Goal: Answer question/provide support

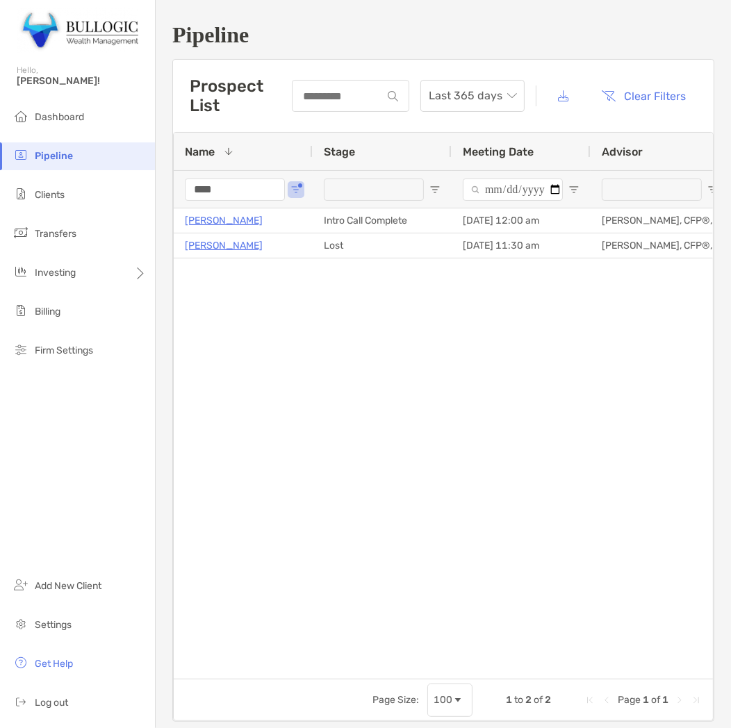
click at [228, 177] on div "****" at bounding box center [235, 189] width 100 height 37
click at [230, 179] on input "****" at bounding box center [235, 190] width 100 height 22
drag, startPoint x: 230, startPoint y: 178, endPoint x: 234, endPoint y: 212, distance: 34.3
click at [234, 212] on div "Name 1 Stage Meeting Date Advisor Advisor Email **** Brandon Long Intro Call Co…" at bounding box center [443, 406] width 539 height 546
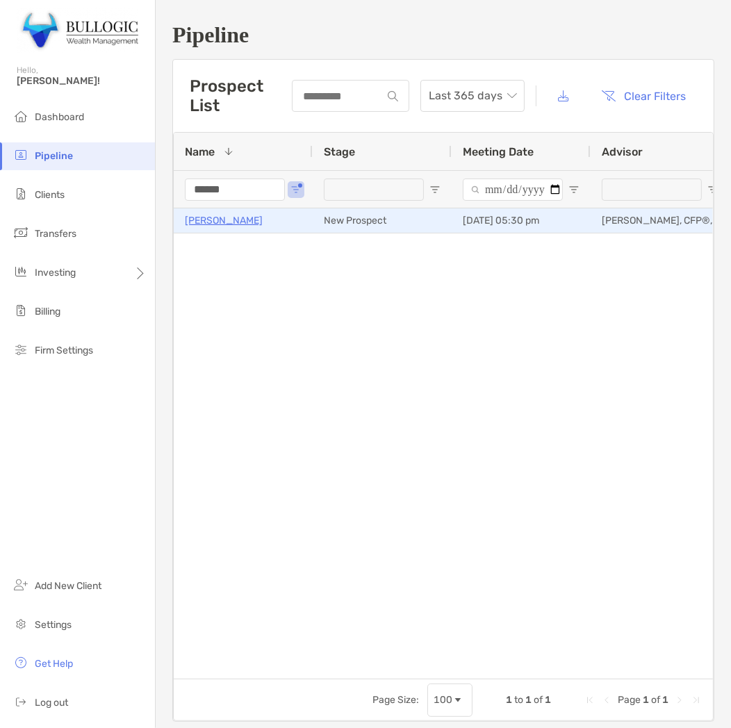
type input "******"
click at [228, 226] on p "[PERSON_NAME]" at bounding box center [224, 220] width 78 height 17
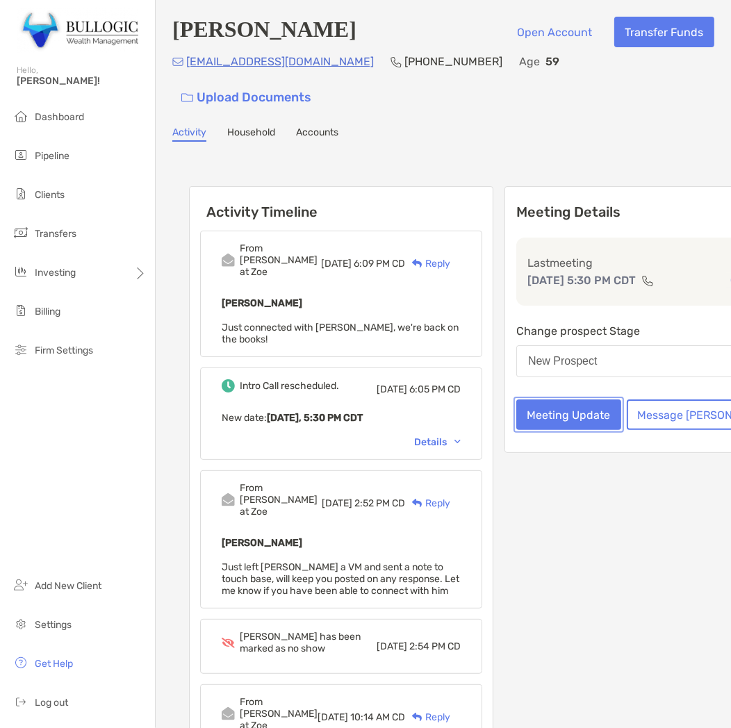
click at [556, 400] on button "Meeting Update" at bounding box center [568, 415] width 105 height 31
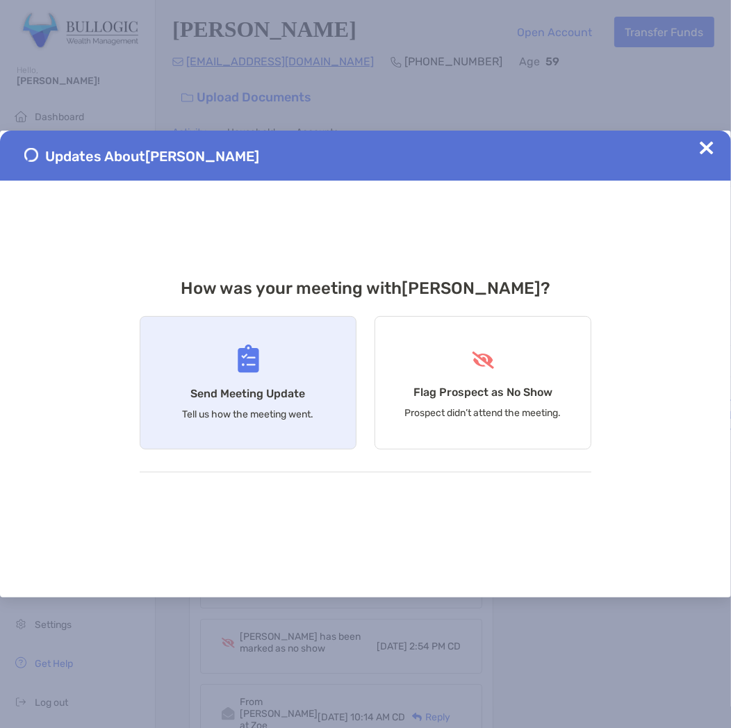
click at [266, 399] on h4 "Send Meeting Update" at bounding box center [248, 393] width 115 height 13
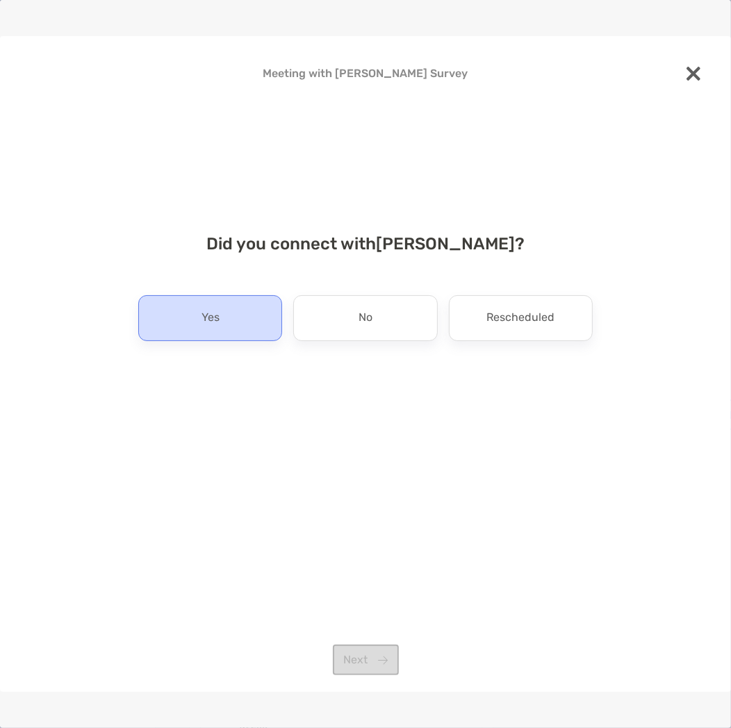
click at [254, 295] on div "Yes" at bounding box center [210, 318] width 144 height 46
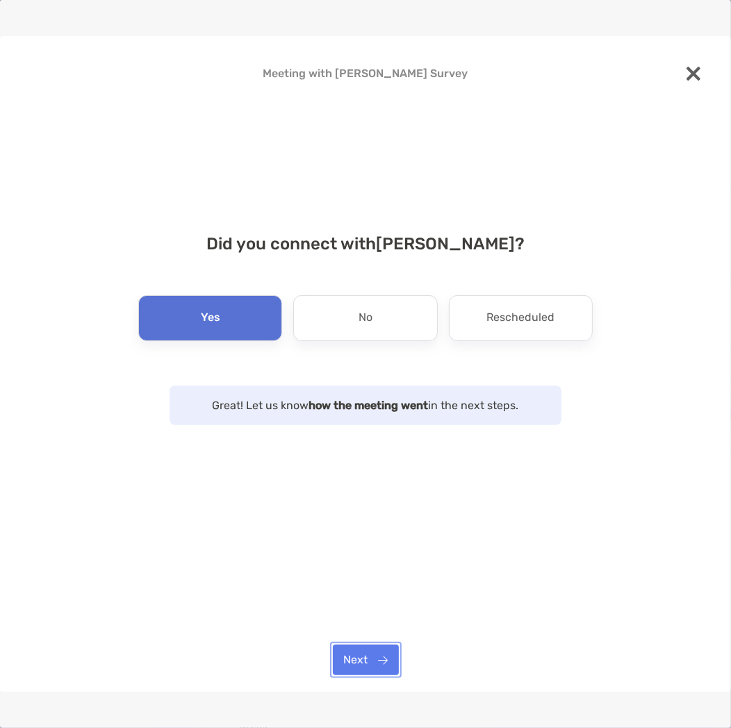
click at [378, 657] on button "Next" at bounding box center [366, 660] width 66 height 31
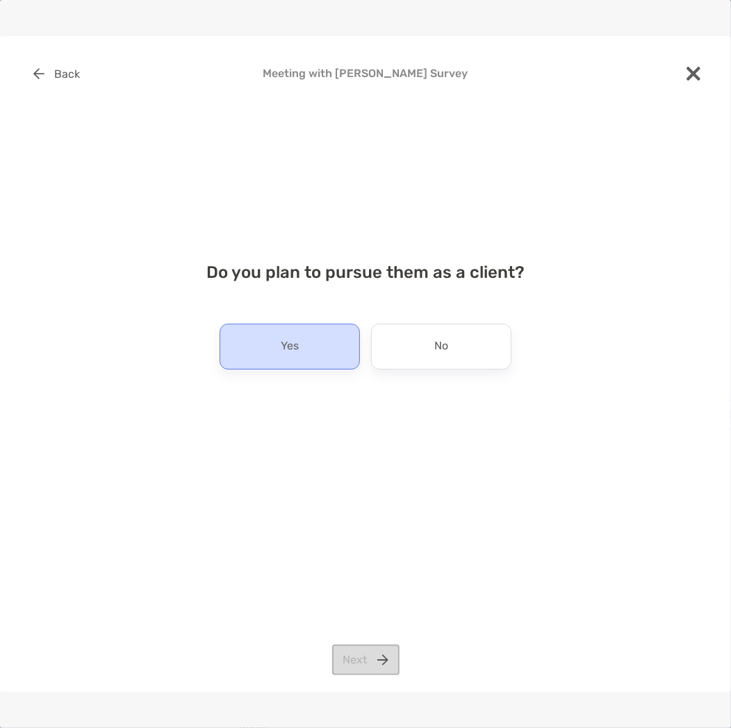
click at [295, 348] on p "Yes" at bounding box center [290, 347] width 18 height 22
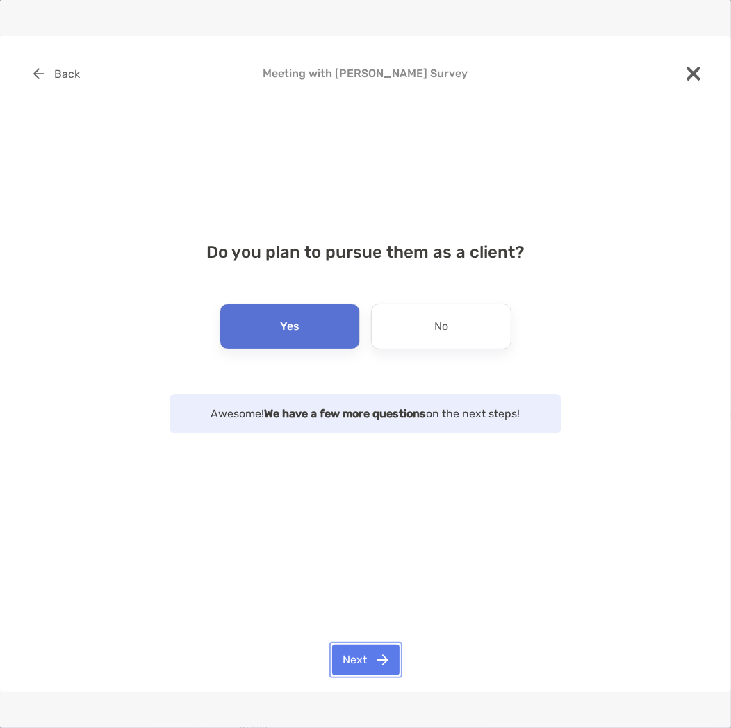
click at [369, 664] on button "Next" at bounding box center [365, 660] width 67 height 31
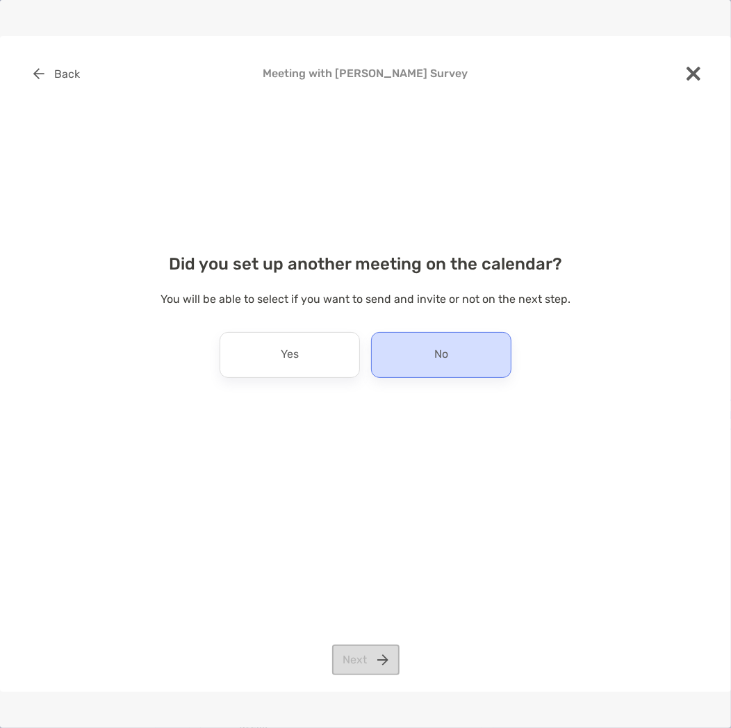
click at [452, 359] on div "No" at bounding box center [441, 355] width 140 height 46
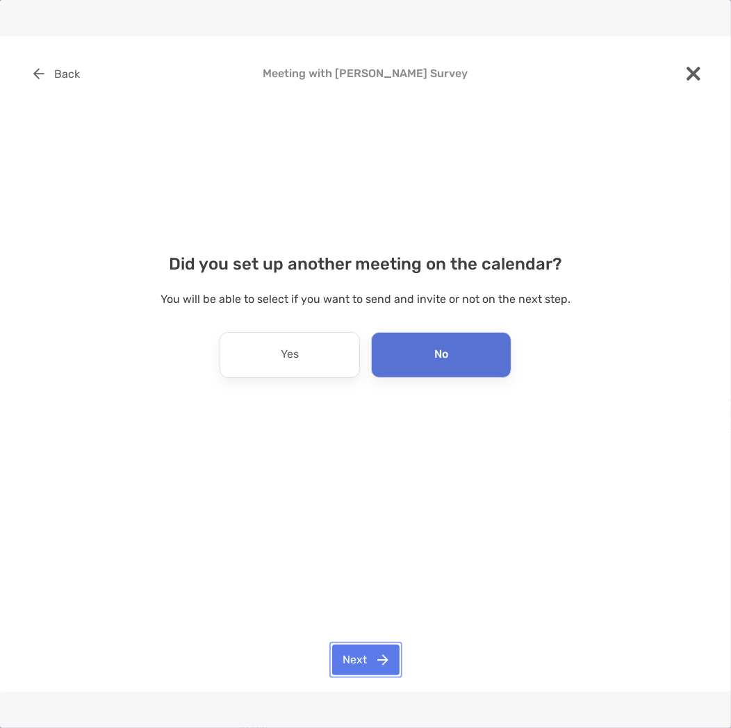
click at [367, 664] on button "Next" at bounding box center [365, 660] width 67 height 31
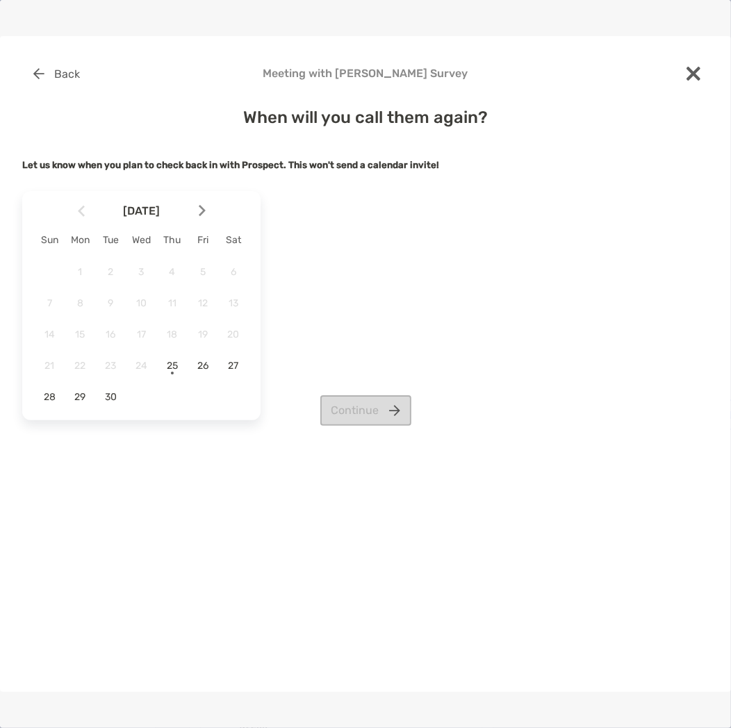
drag, startPoint x: 125, startPoint y: 394, endPoint x: 117, endPoint y: 396, distance: 8.6
click at [122, 394] on div "1 2 3 4 5 6 7 8 9 10 11 12 13 14 15 16 17 18 19 20 21 22 23 24 25 26 27 28 29 30" at bounding box center [141, 334] width 215 height 149
click at [117, 396] on div "Continue" at bounding box center [365, 410] width 687 height 31
click at [108, 399] on div "Continue" at bounding box center [365, 410] width 687 height 31
click at [122, 390] on div "30" at bounding box center [111, 397] width 24 height 24
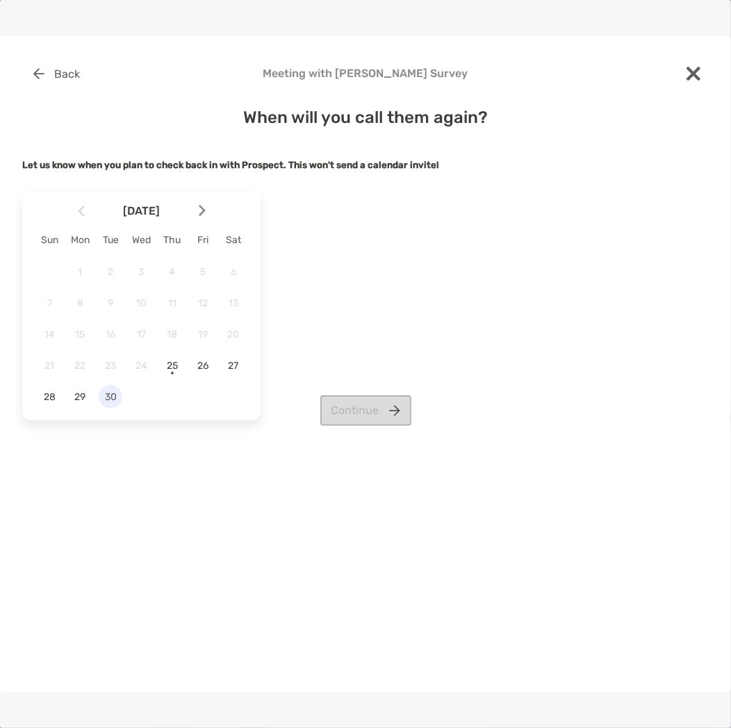
click at [122, 390] on div "30" at bounding box center [111, 397] width 24 height 24
click at [111, 394] on span "30" at bounding box center [111, 397] width 24 height 12
click at [352, 386] on div "[DATE] Sun Mon Tue Wed Thu Fri Sat 1 2 3 4 5 6 7 8 9 10 11 12 13 14 15 16 17 18…" at bounding box center [365, 306] width 687 height 240
click at [369, 422] on button "Continue" at bounding box center [365, 410] width 91 height 31
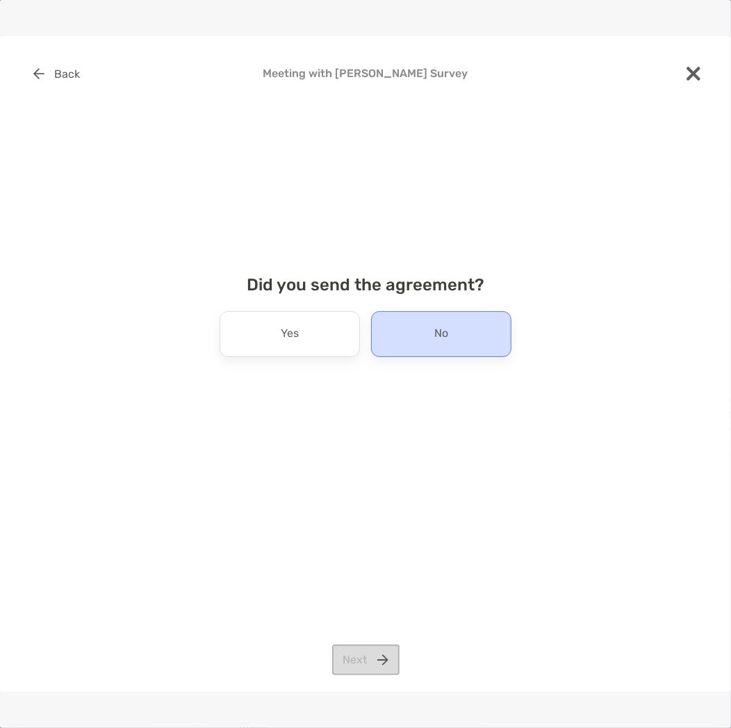
click at [448, 348] on div "No" at bounding box center [441, 334] width 140 height 46
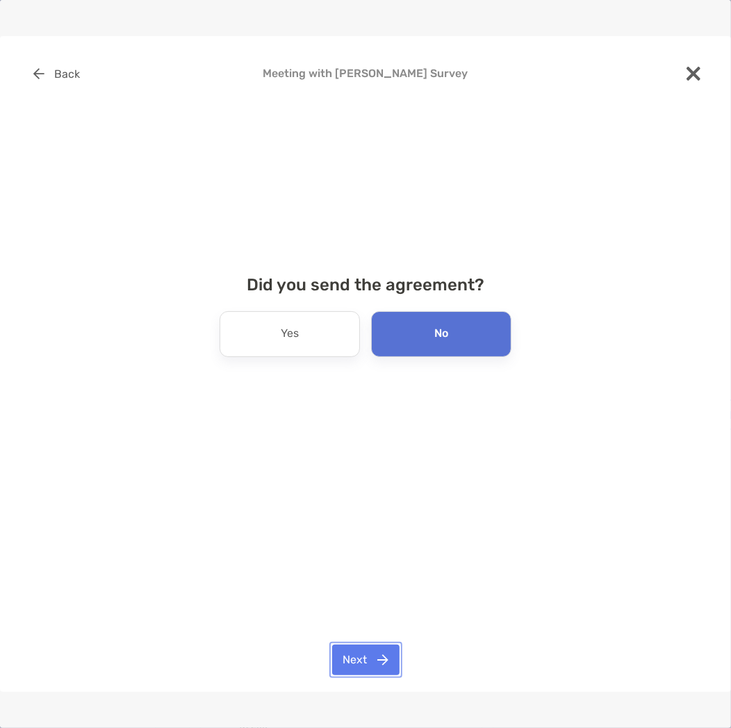
click at [357, 657] on button "Next" at bounding box center [365, 660] width 67 height 31
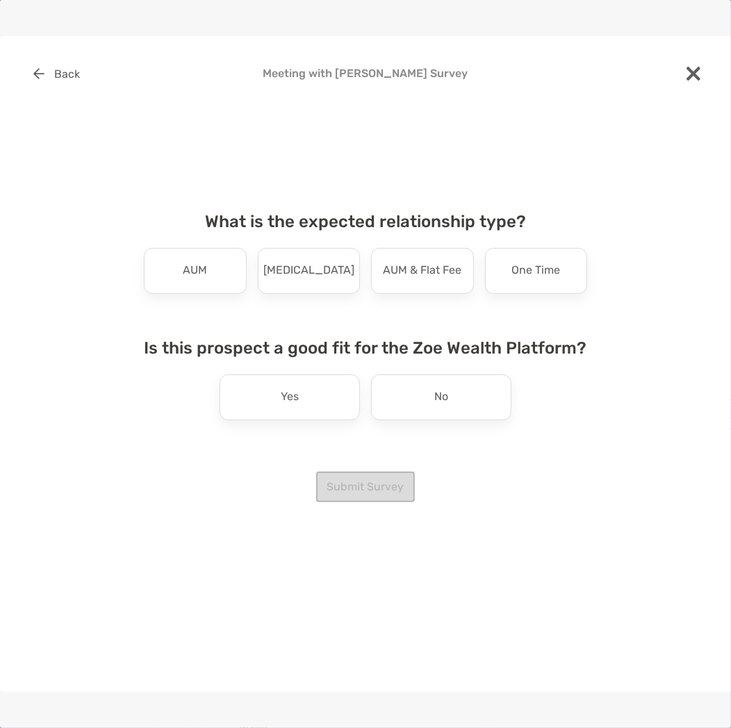
click at [324, 295] on div "What is the expected relationship type? AUM [MEDICAL_DATA] AUM & Flat Fee One T…" at bounding box center [366, 330] width 466 height 270
click at [320, 291] on div "[MEDICAL_DATA]" at bounding box center [309, 271] width 103 height 46
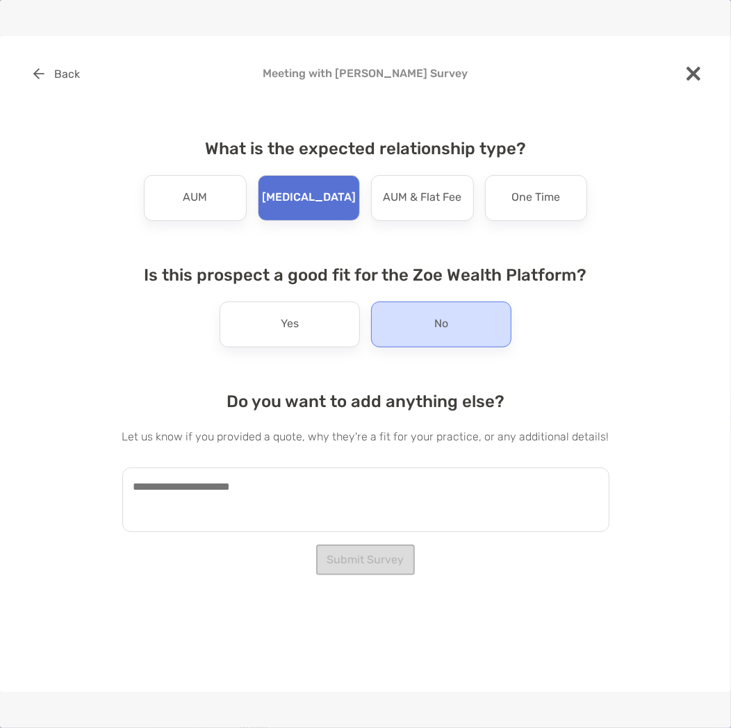
click at [403, 327] on div "No" at bounding box center [441, 325] width 140 height 46
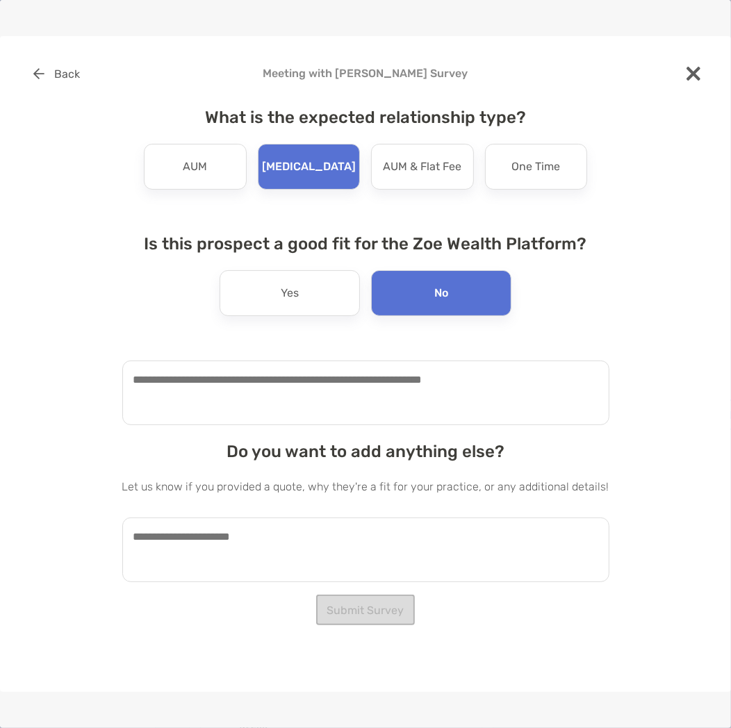
click at [311, 418] on textarea at bounding box center [365, 393] width 487 height 65
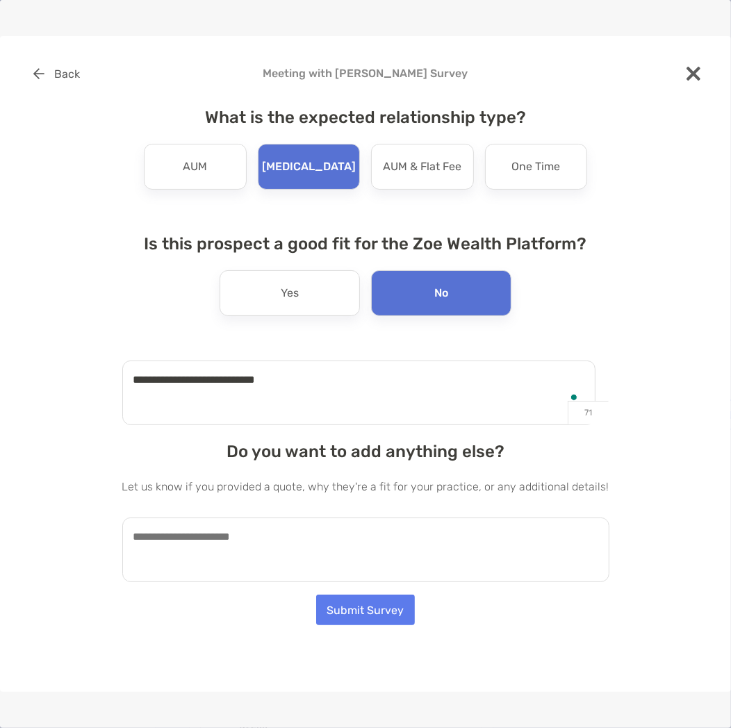
type textarea "**********"
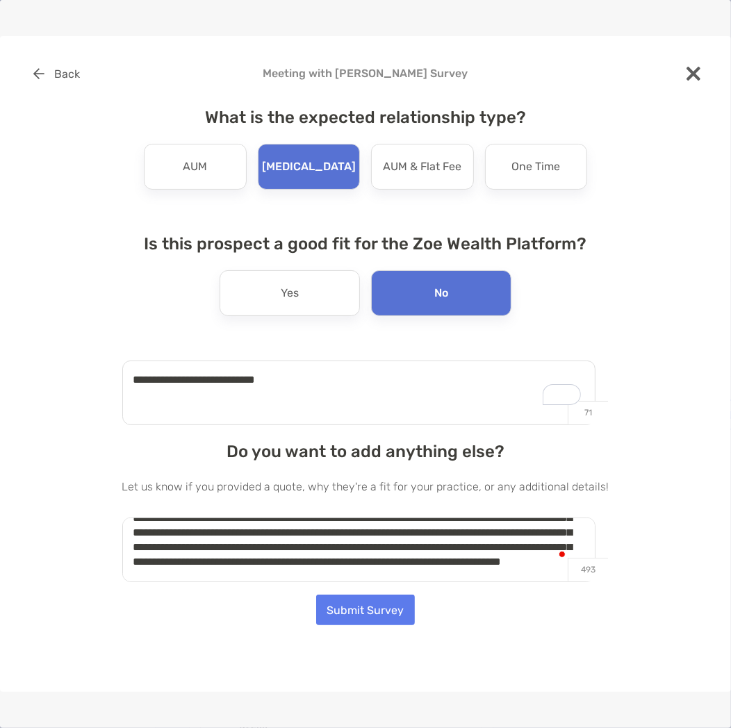
scroll to position [49, 0]
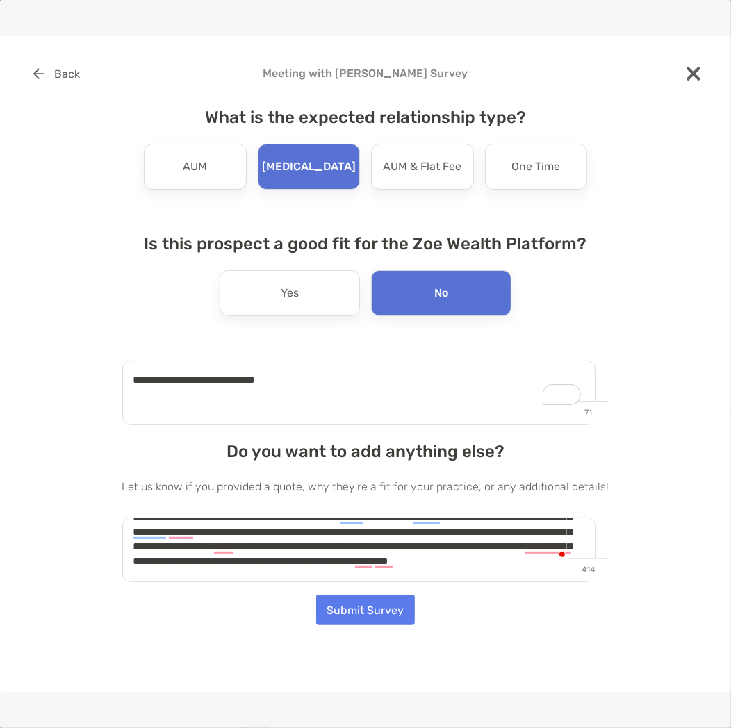
type textarea "**********"
click at [386, 621] on button "Submit Survey" at bounding box center [365, 610] width 99 height 31
